Goal: Register for event/course

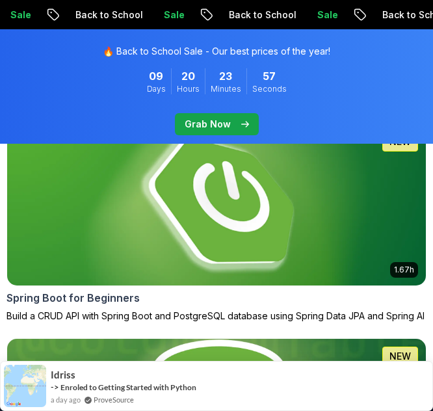
scroll to position [761, 0]
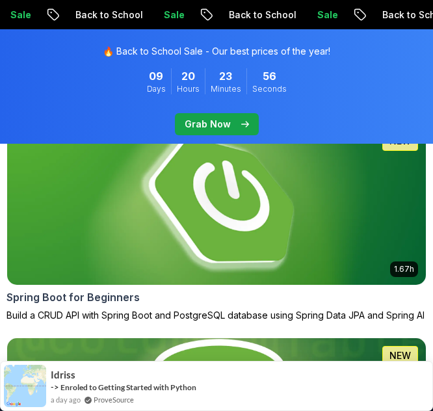
click at [254, 231] on img at bounding box center [216, 204] width 419 height 161
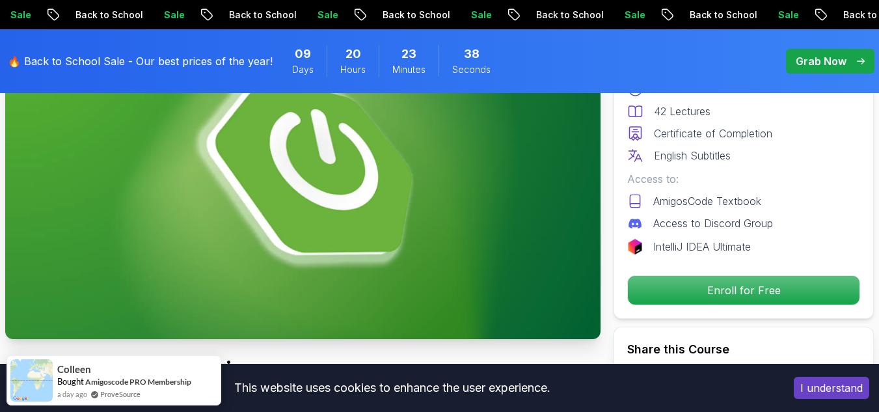
scroll to position [180, 0]
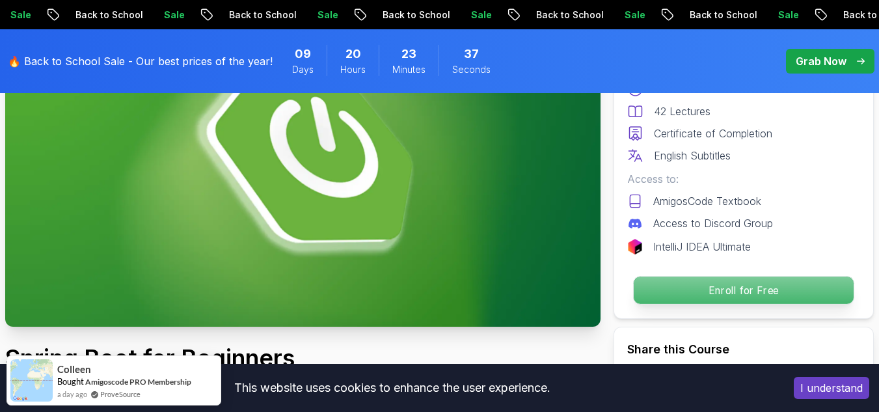
click at [433, 302] on p "Enroll for Free" at bounding box center [744, 290] width 220 height 27
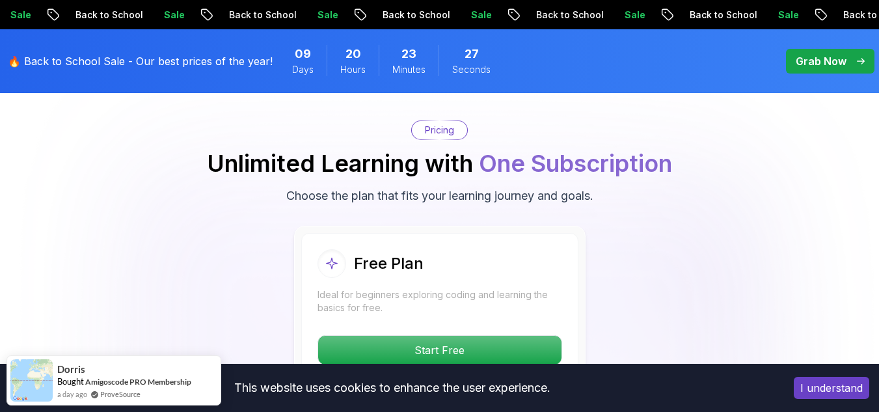
scroll to position [2639, 0]
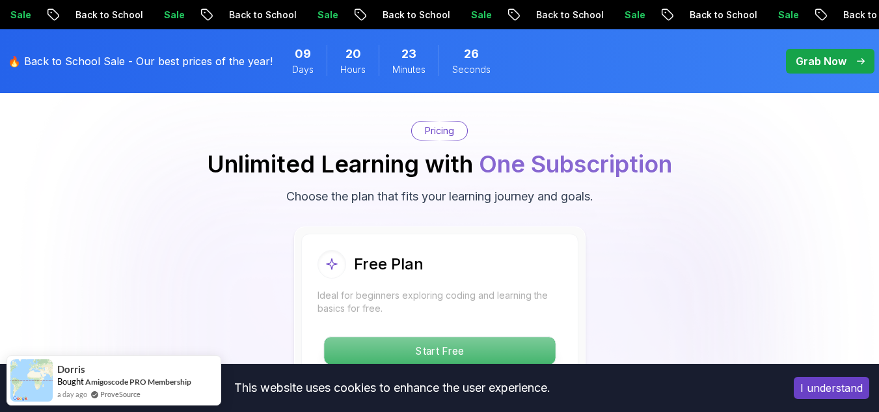
click at [433, 340] on p "Start Free" at bounding box center [439, 350] width 231 height 27
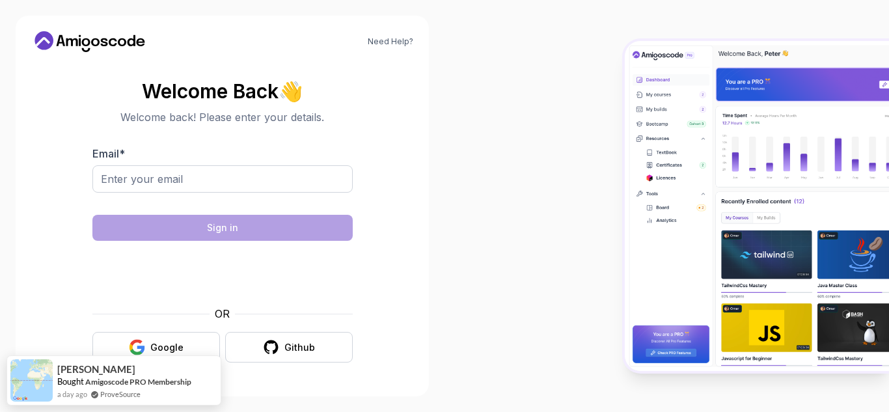
click at [433, 284] on div at bounding box center [666, 206] width 444 height 412
click at [247, 179] on input "Email *" at bounding box center [222, 178] width 260 height 27
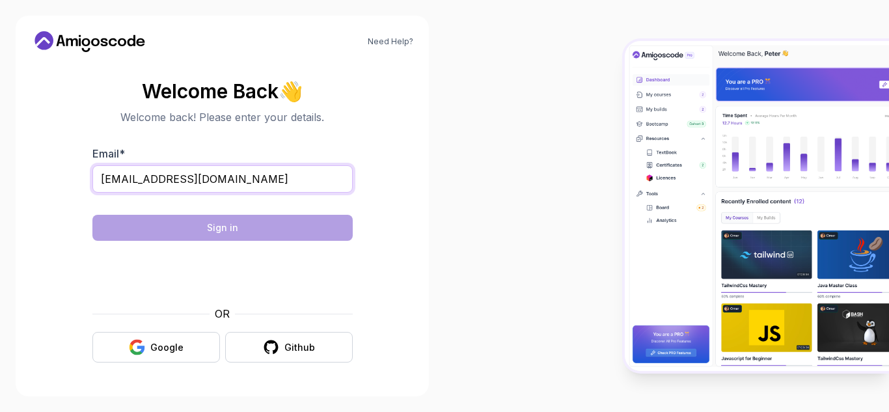
type input "pateltisa234@gmail.com"
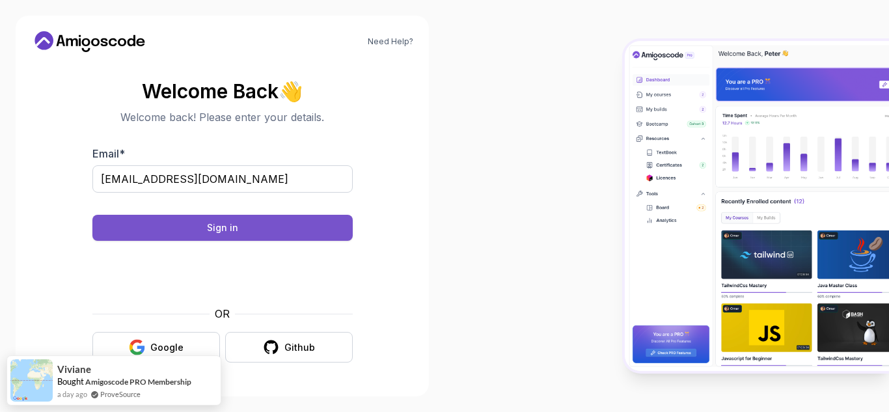
click at [258, 235] on button "Sign in" at bounding box center [222, 228] width 260 height 26
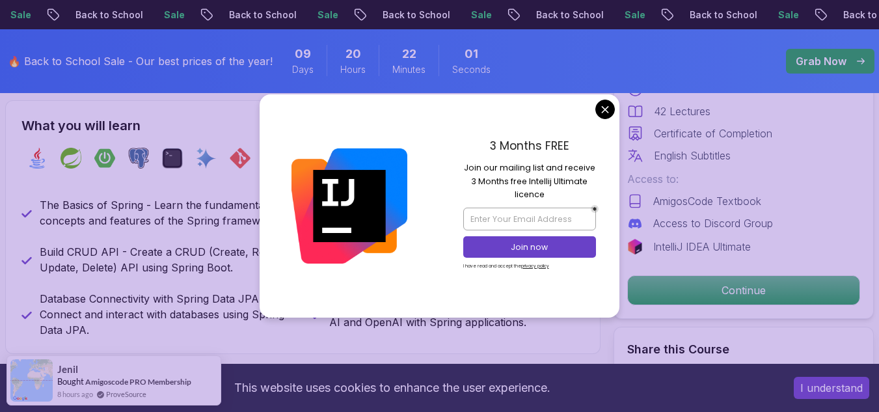
scroll to position [537, 0]
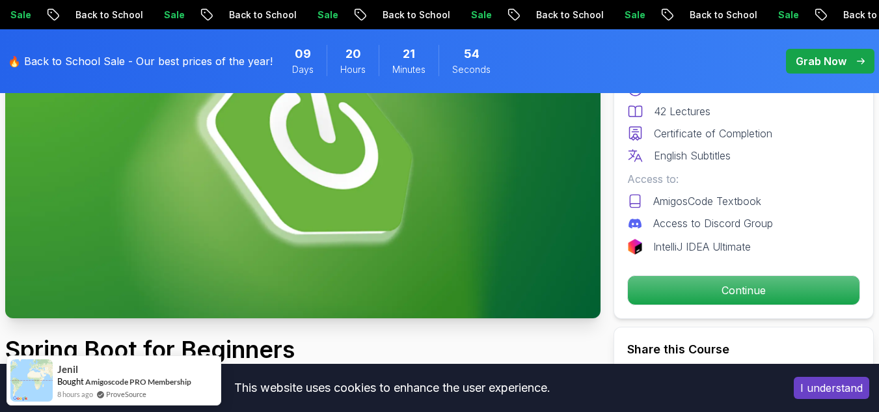
scroll to position [208, 0]
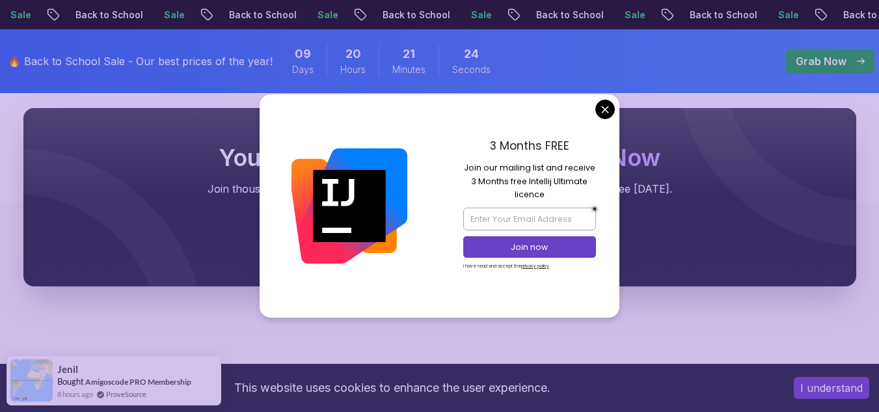
scroll to position [1307, 0]
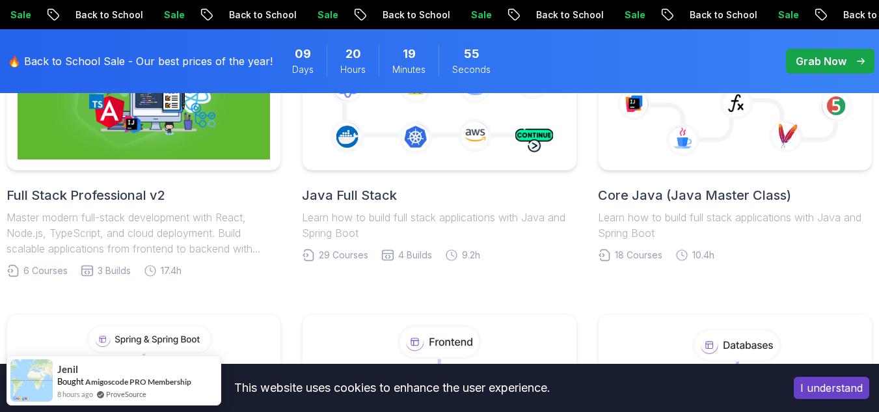
scroll to position [367, 0]
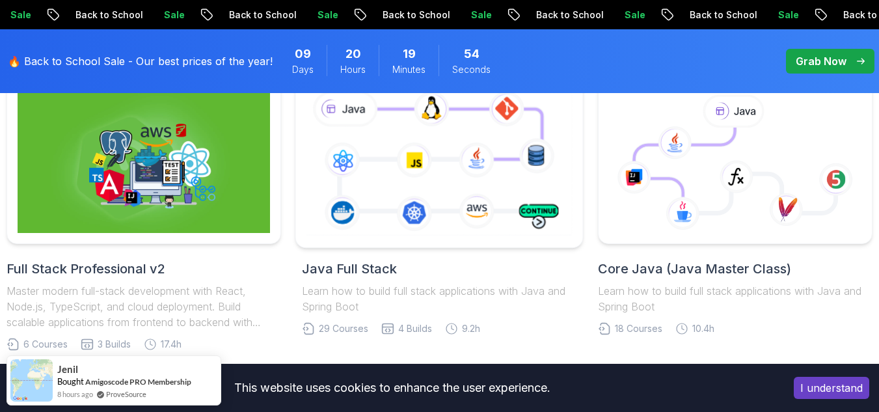
click at [375, 162] on icon at bounding box center [439, 162] width 271 height 151
